Goal: Obtain resource: Obtain resource

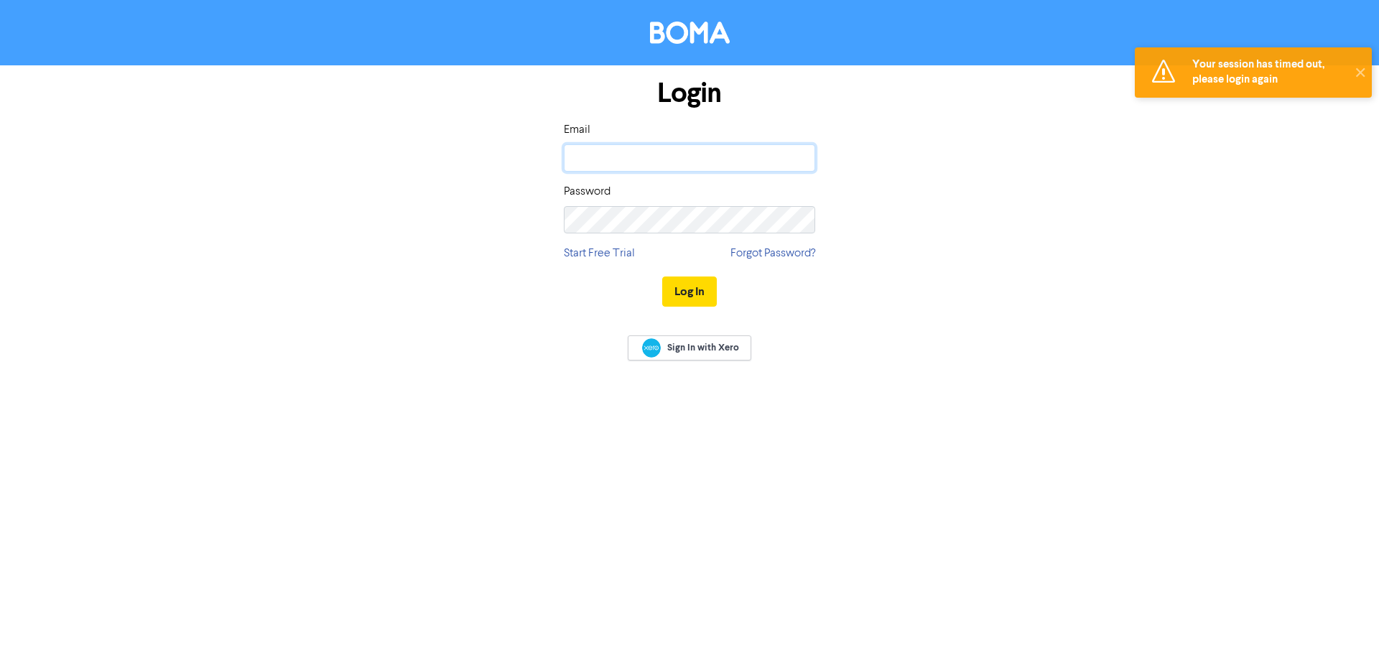
type input "[PERSON_NAME][EMAIL_ADDRESS][DOMAIN_NAME]"
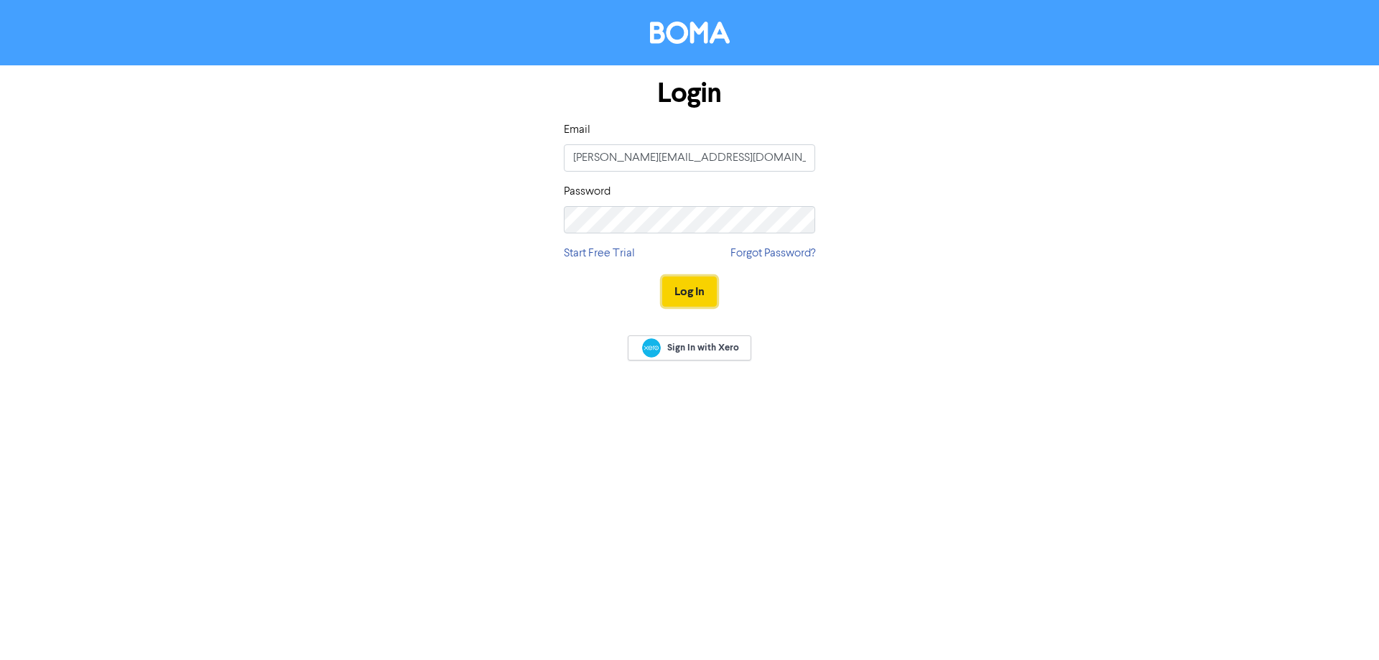
click at [685, 289] on button "Log In" at bounding box center [689, 291] width 55 height 30
click at [708, 292] on button "Log In" at bounding box center [689, 291] width 55 height 30
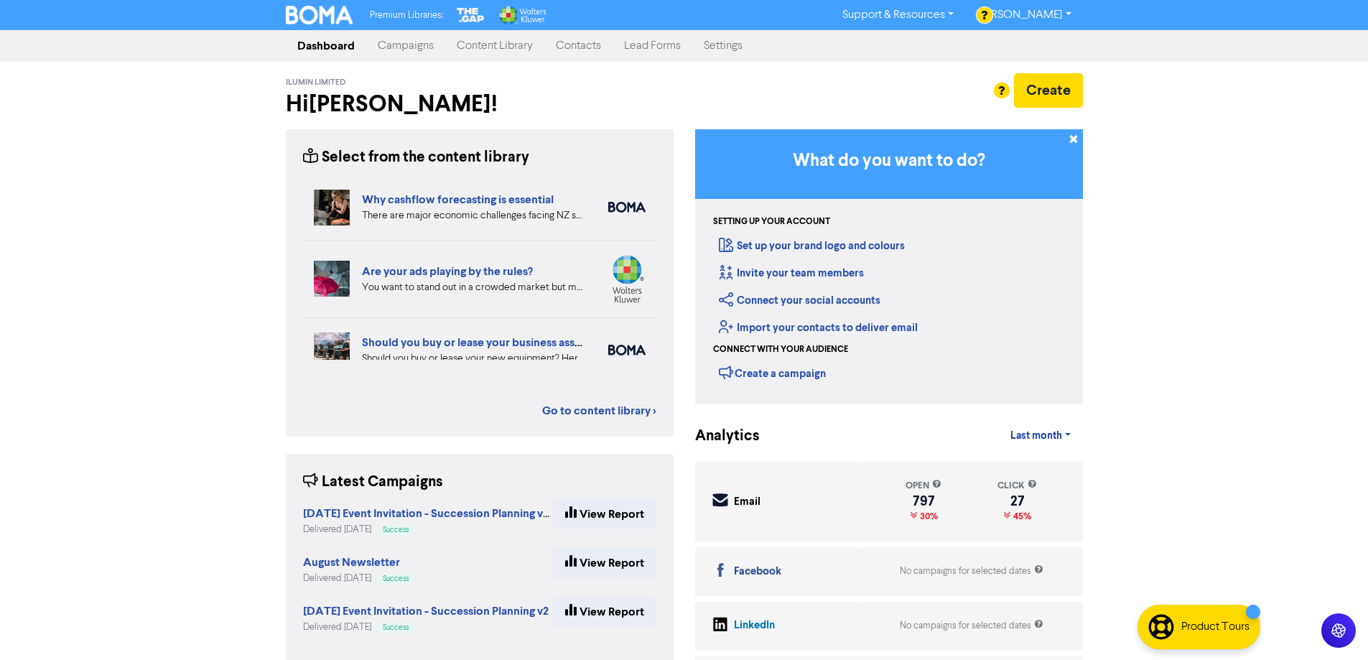
click at [508, 43] on link "Content Library" at bounding box center [494, 46] width 99 height 29
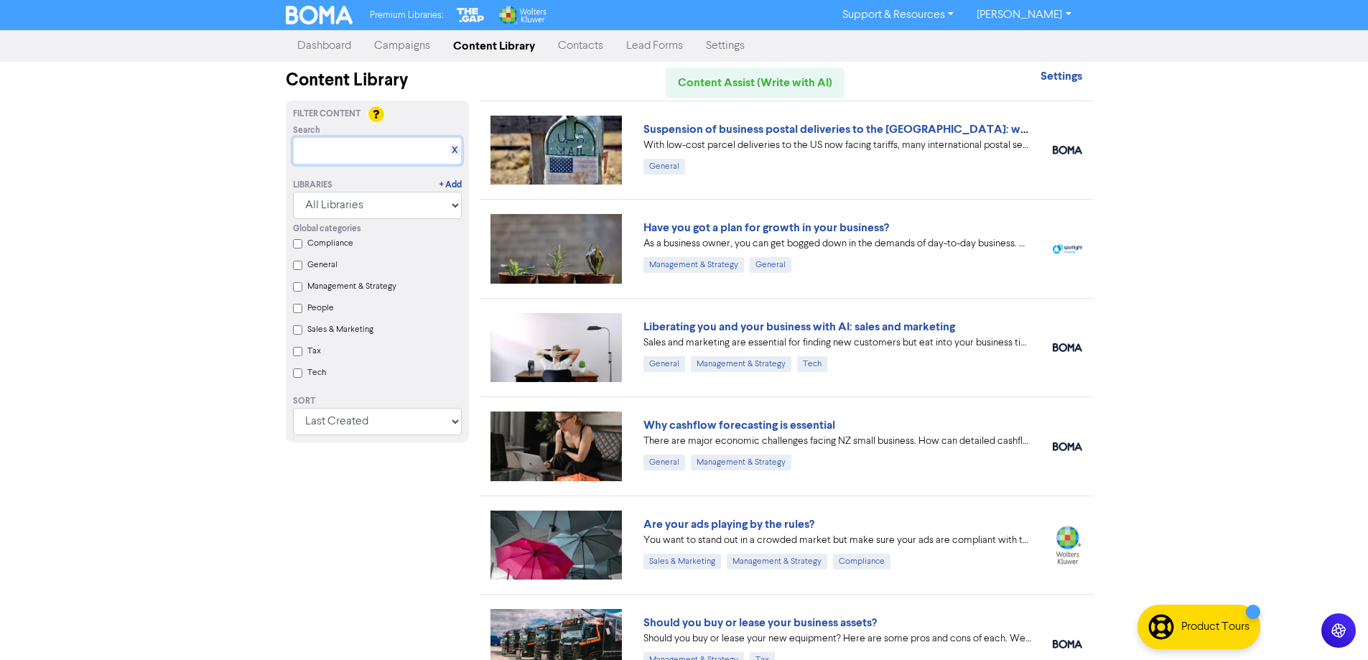
click at [339, 146] on input "text" at bounding box center [377, 150] width 169 height 27
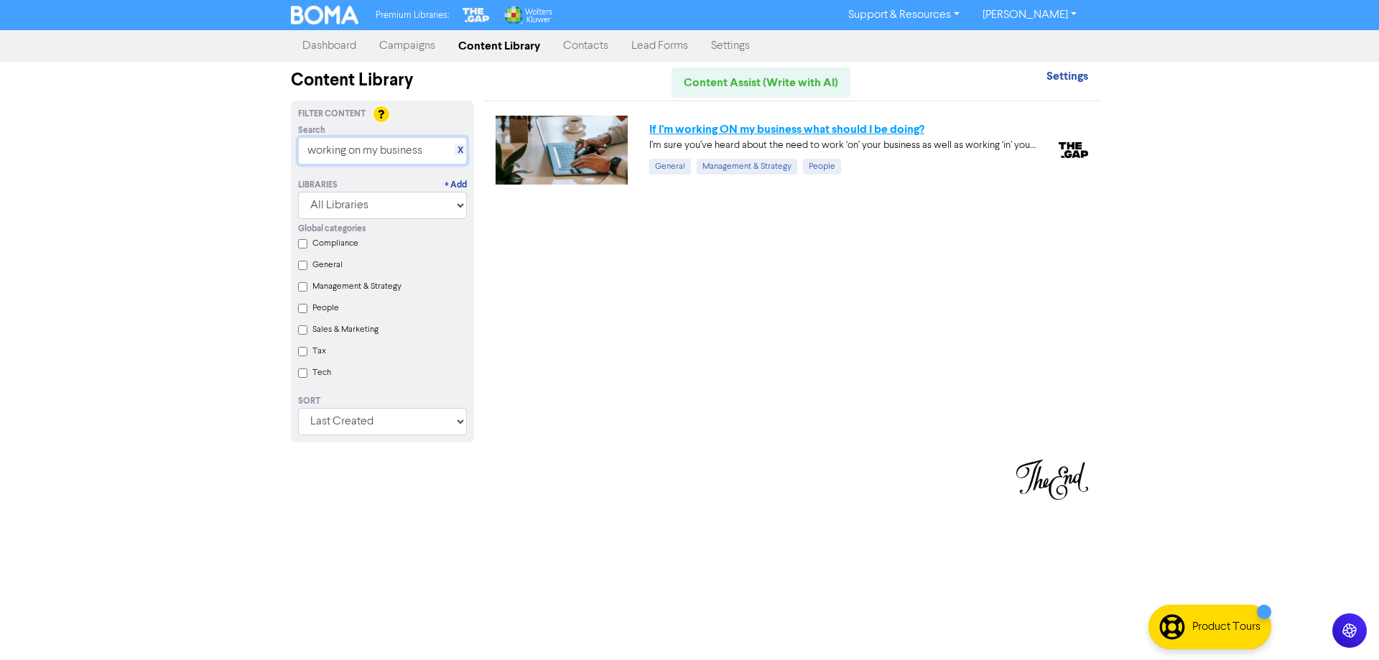
type input "working on my business"
click at [742, 125] on link "If I’m working ON my business what should I be doing?" at bounding box center [786, 129] width 275 height 14
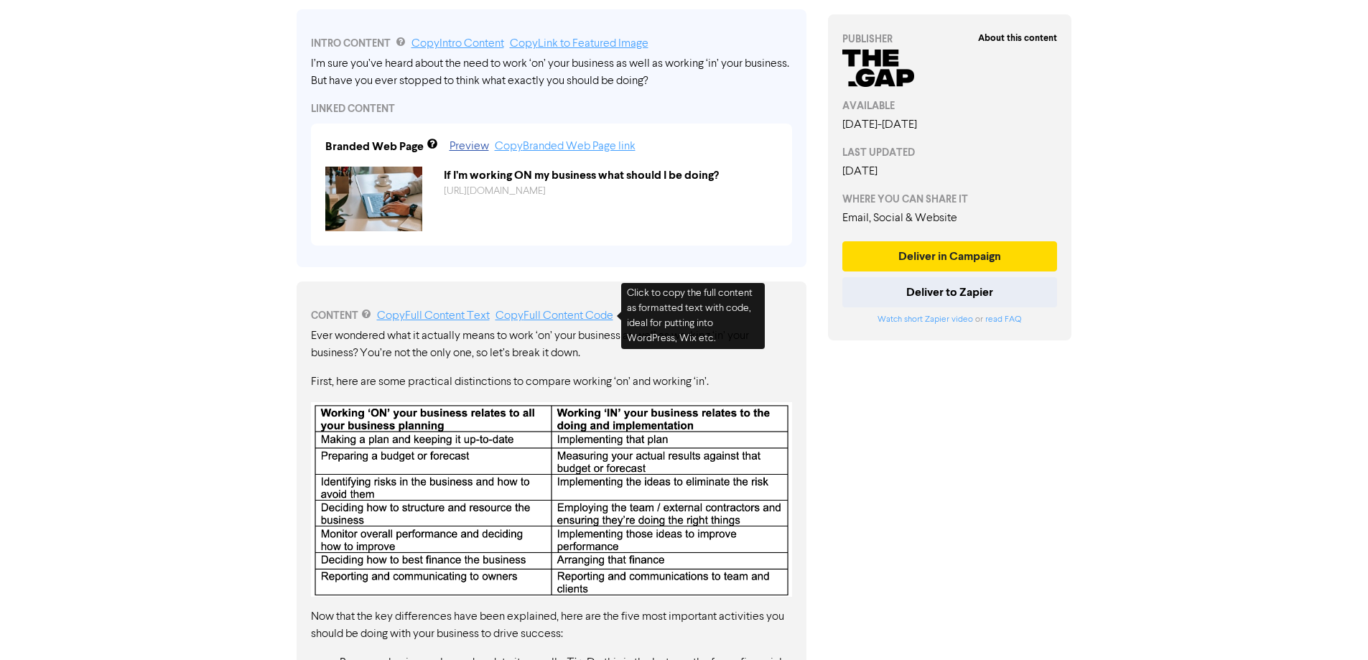
scroll to position [503, 0]
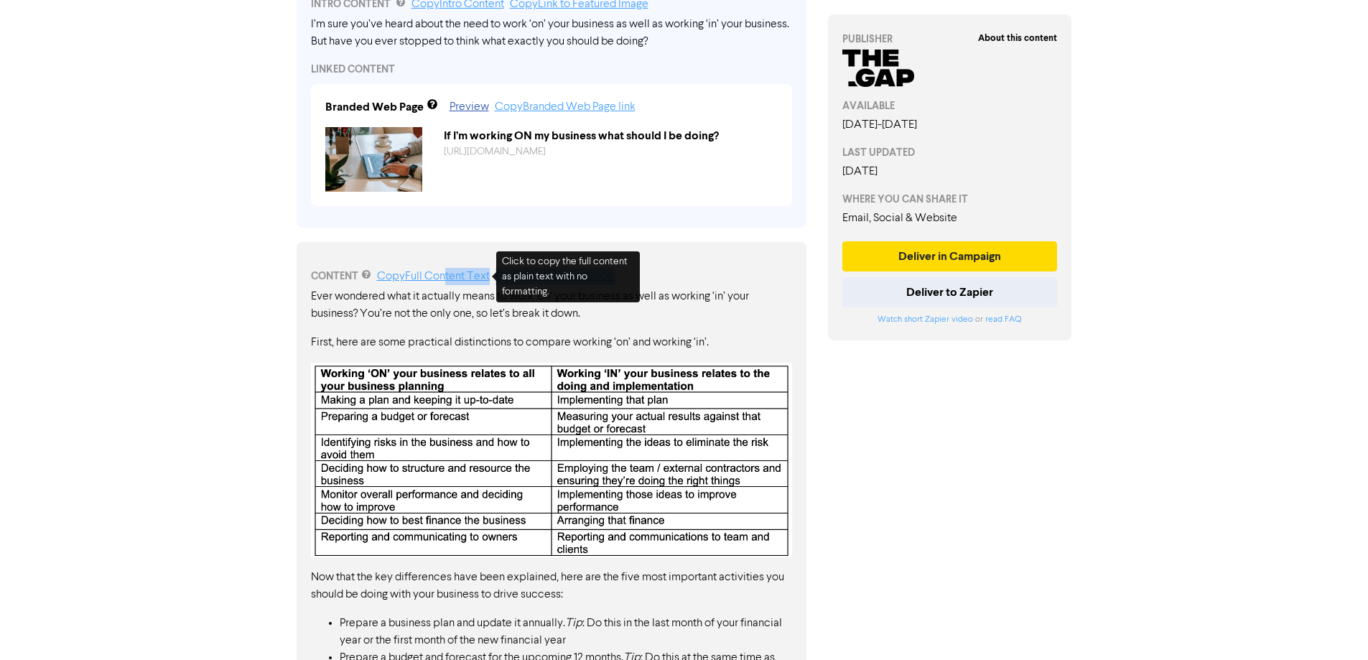
drag, startPoint x: 447, startPoint y: 275, endPoint x: 446, endPoint y: 286, distance: 11.6
click at [446, 286] on div "CONTENT Copy Full Content Text Copy Full Content Code Ever wondered what it act…" at bounding box center [552, 654] width 510 height 824
click at [423, 273] on link "Copy Full Content Text" at bounding box center [433, 276] width 113 height 11
click at [445, 384] on img at bounding box center [551, 460] width 481 height 195
click at [444, 386] on img at bounding box center [551, 460] width 481 height 195
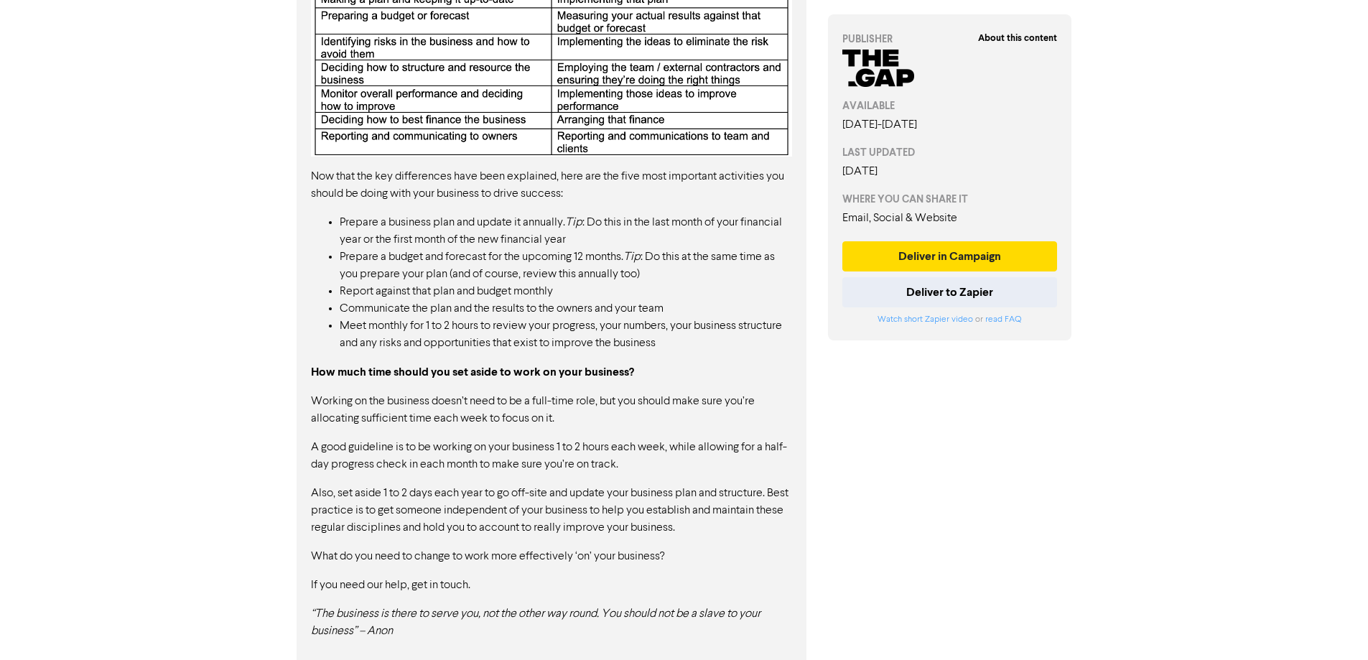
scroll to position [909, 0]
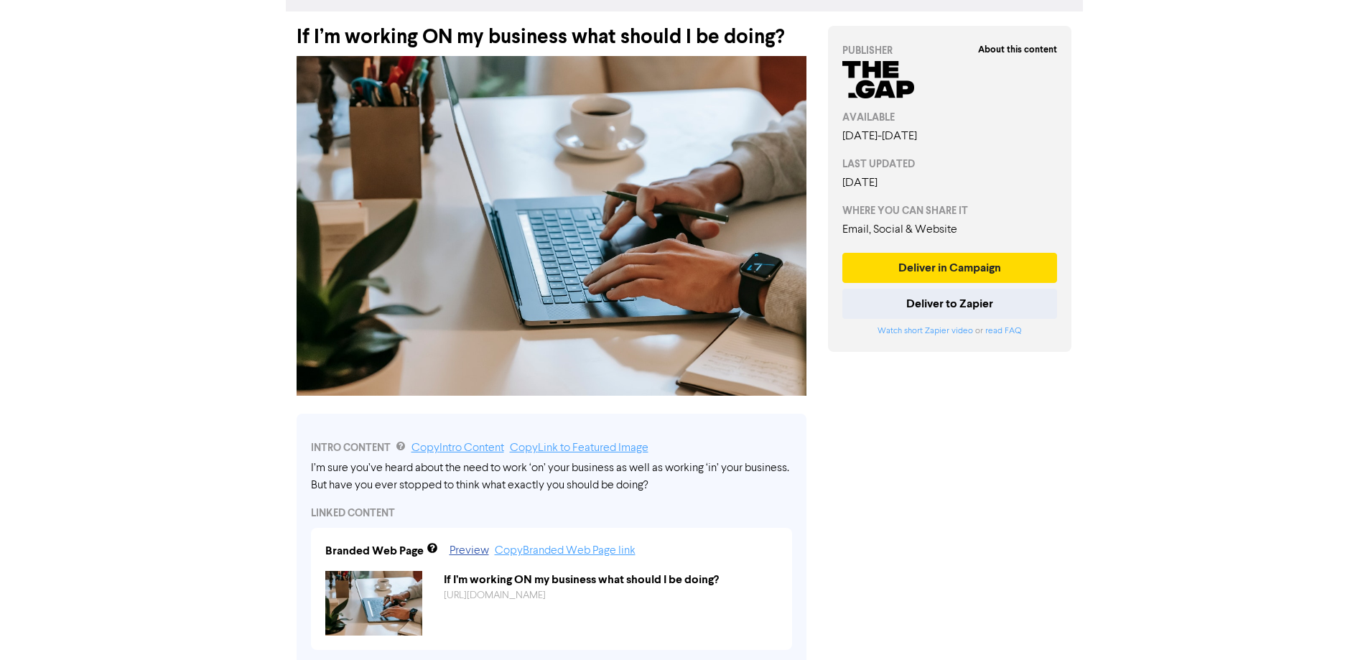
scroll to position [0, 0]
